Goal: Check status: Check status

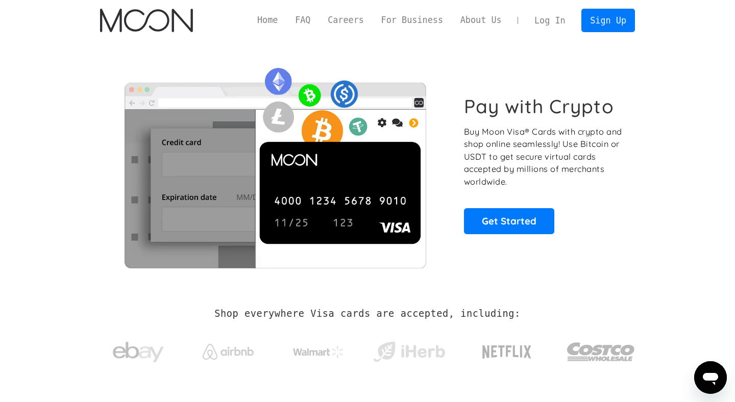
click at [545, 23] on link "Log In" at bounding box center [549, 20] width 48 height 22
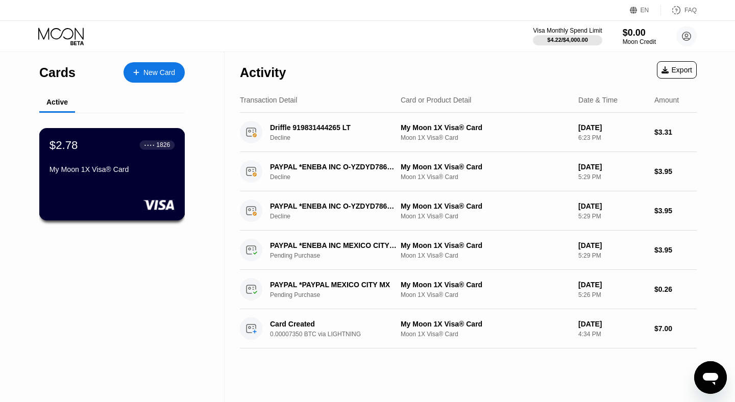
click at [167, 163] on div "$2.78 ● ● ● ● 1826 My Moon 1X Visa® Card" at bounding box center [111, 157] width 125 height 39
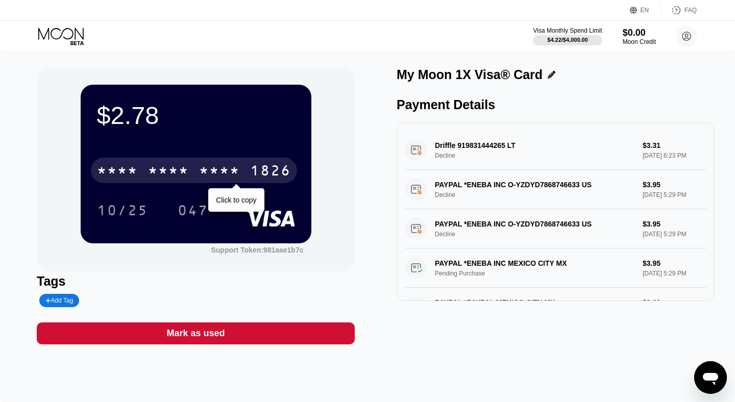
click at [261, 161] on div "* * * * * * * * * * * * 1826" at bounding box center [194, 171] width 206 height 26
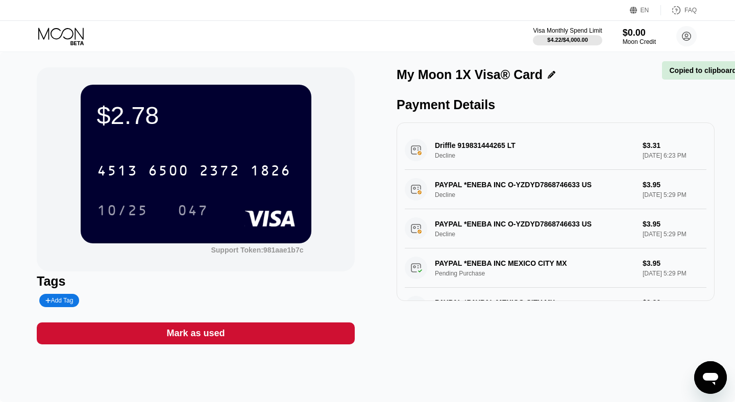
click at [329, 129] on div "$2.78 4513 6500 2372 1826 10/25 047 Support Token: 981aae1b7c" at bounding box center [196, 169] width 318 height 204
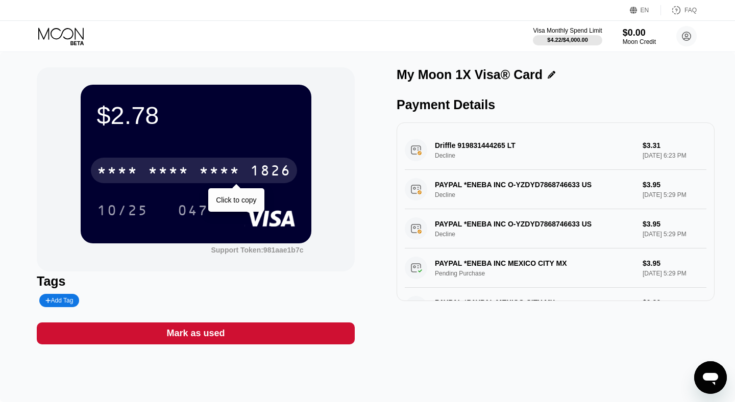
click at [197, 171] on div "* * * * * * * * * * * * 1826" at bounding box center [194, 171] width 206 height 26
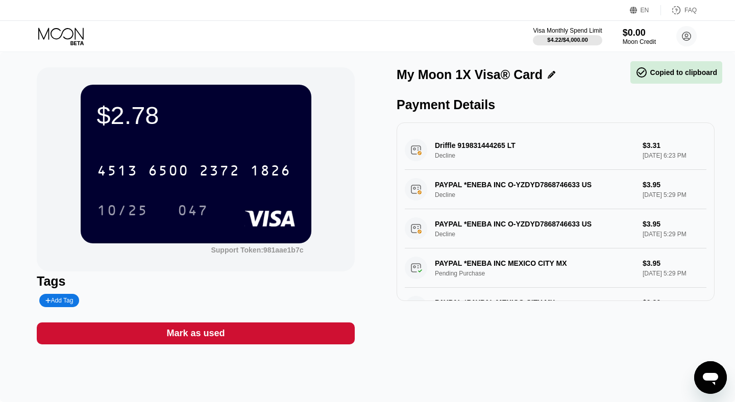
click at [310, 106] on div "$2.78 4513 6500 2372 1826 10/25 047" at bounding box center [196, 164] width 231 height 158
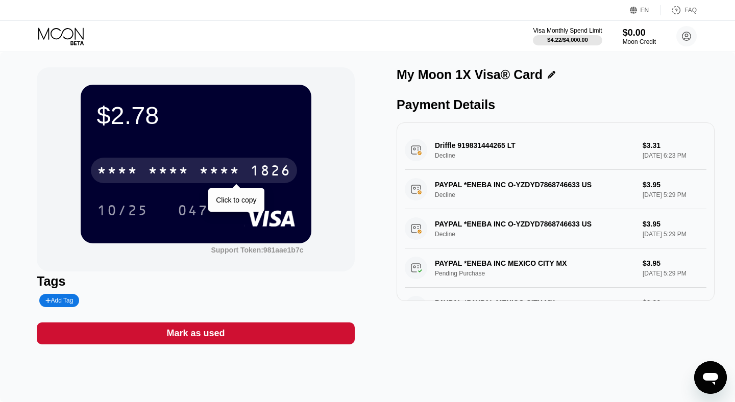
click at [181, 166] on div "* * * *" at bounding box center [168, 172] width 41 height 16
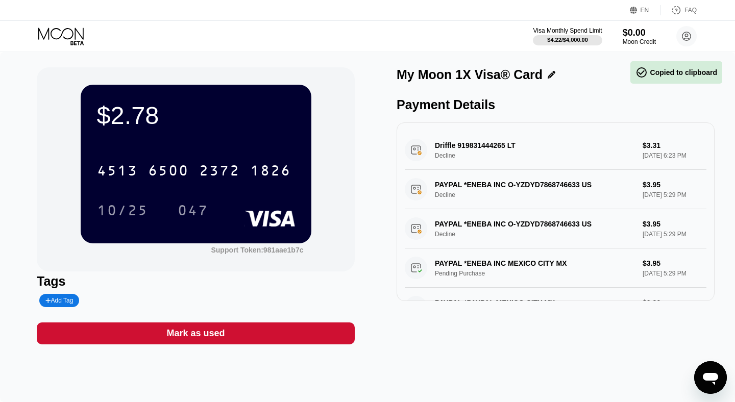
click at [231, 96] on div "$2.78 4513 6500 2372 1826 10/25 047" at bounding box center [196, 164] width 231 height 158
click at [127, 107] on div "$2.78" at bounding box center [196, 115] width 198 height 29
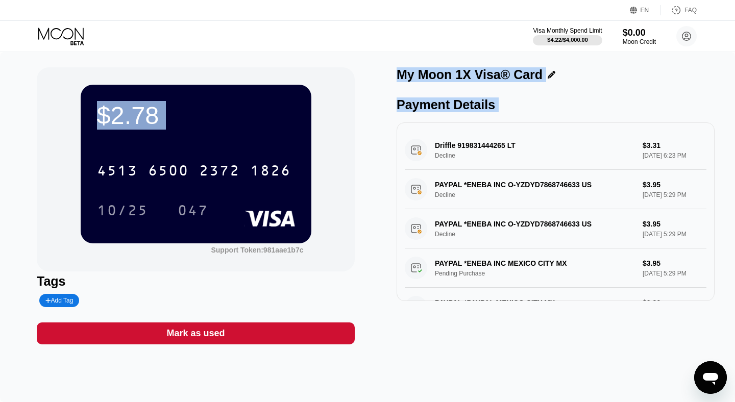
drag, startPoint x: 127, startPoint y: 107, endPoint x: 385, endPoint y: 268, distance: 304.8
click at [386, 269] on div "$2.78 4513 6500 2372 1826 10/25 047 Support Token: 981aae1b7c Tags Add Tag Mark…" at bounding box center [367, 205] width 661 height 277
click at [385, 268] on div "$2.78 4513 6500 2372 1826 10/25 047 Support Token: 981aae1b7c Tags Add Tag Mark…" at bounding box center [367, 205] width 661 height 277
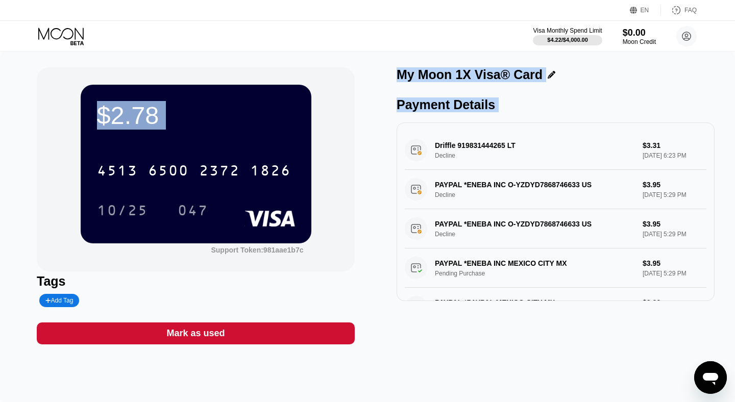
click at [416, 110] on div "Payment Details" at bounding box center [555, 104] width 318 height 15
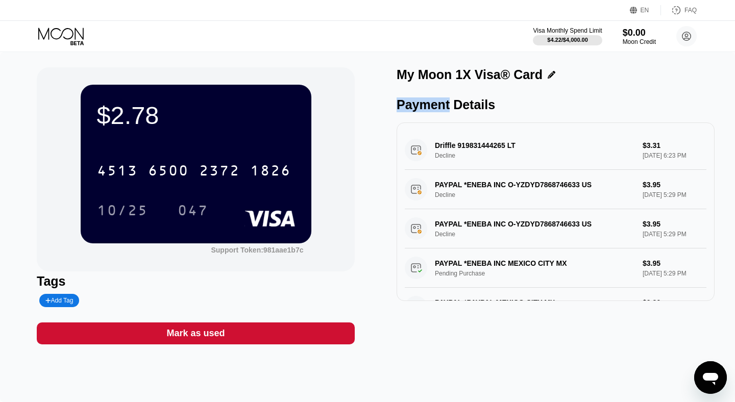
click at [416, 110] on div "Payment Details" at bounding box center [555, 104] width 318 height 15
drag, startPoint x: 416, startPoint y: 110, endPoint x: 416, endPoint y: 91, distance: 19.4
click at [416, 91] on div "My Moon 1X Visa® Card Payment Details Driffle 919831444265 LT Decline $3.31 [DA…" at bounding box center [555, 205] width 318 height 277
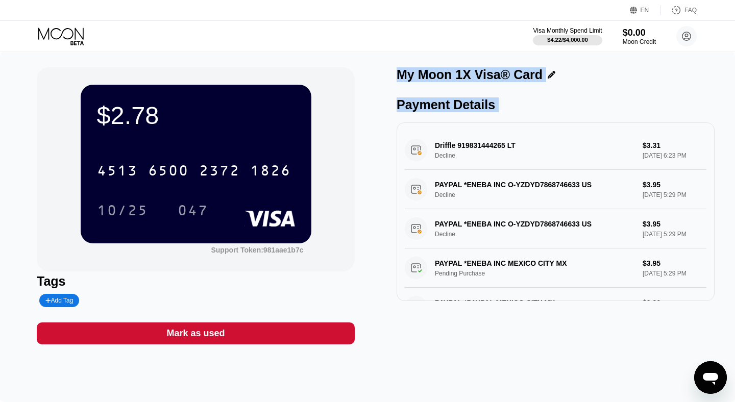
click at [416, 91] on div "My Moon 1X Visa® Card Payment Details Driffle 919831444265 LT Decline $3.31 [DA…" at bounding box center [555, 205] width 318 height 277
click at [318, 73] on div "$2.78 4513 6500 2372 1826 10/25 047 Support Token: 981aae1b7c" at bounding box center [196, 169] width 318 height 204
click at [382, 63] on div "$2.78 4513 6500 2372 1826 10/25 047 Support Token: 981aae1b7c Tags Add Tag Mark…" at bounding box center [367, 227] width 735 height 350
click at [407, 76] on div "My Moon 1X Visa® Card" at bounding box center [469, 74] width 146 height 15
drag, startPoint x: 328, startPoint y: 48, endPoint x: 456, endPoint y: 313, distance: 293.6
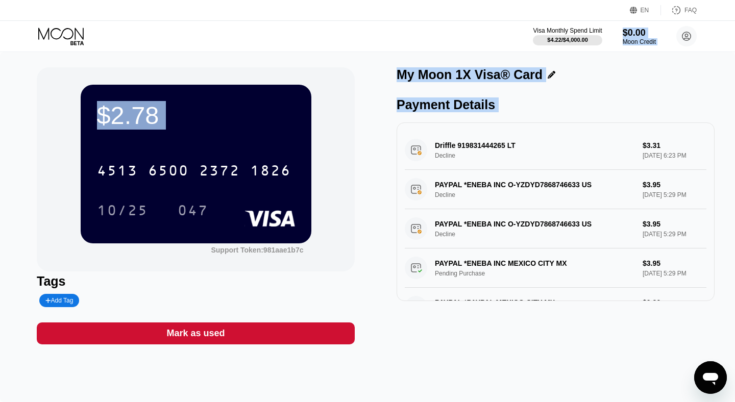
click at [460, 315] on div "EN Language Select an item Save FAQ Visa Monthly Spend Limit $4.22 / $4,000.00 …" at bounding box center [367, 201] width 735 height 402
click at [456, 313] on div "My Moon 1X Visa® Card Payment Details Driffle 919831444265 LT Decline $3.31 [DA…" at bounding box center [555, 205] width 318 height 277
click at [368, 186] on div "$2.78 4513 6500 2372 1826 10/25 047 Support Token: 981aae1b7c Tags Add Tag Mark…" at bounding box center [367, 205] width 661 height 277
click at [316, 60] on div "$2.78 4513 6500 2372 1826 10/25 047 Support Token: 981aae1b7c Tags Add Tag Mark…" at bounding box center [367, 227] width 735 height 350
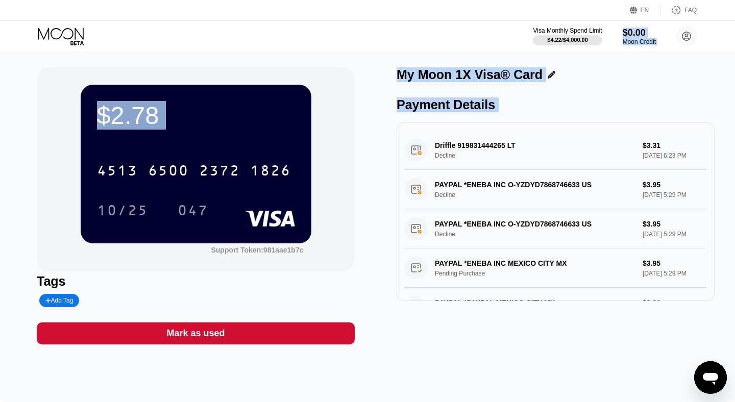
click at [252, 75] on div "$2.78 4513 6500 2372 1826 10/25 047 Support Token: 981aae1b7c" at bounding box center [196, 169] width 318 height 204
